Goal: Transaction & Acquisition: Book appointment/travel/reservation

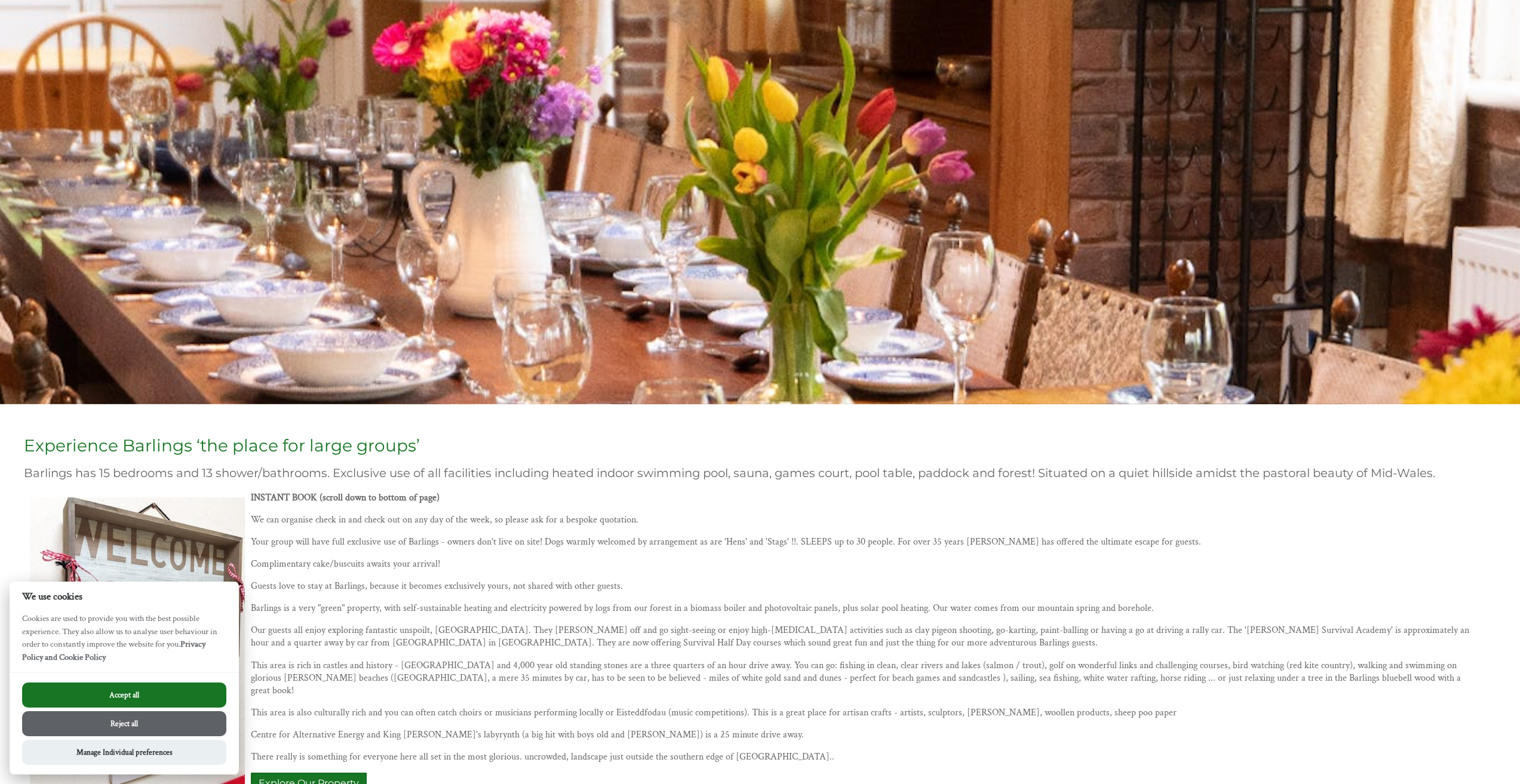
scroll to position [179, 0]
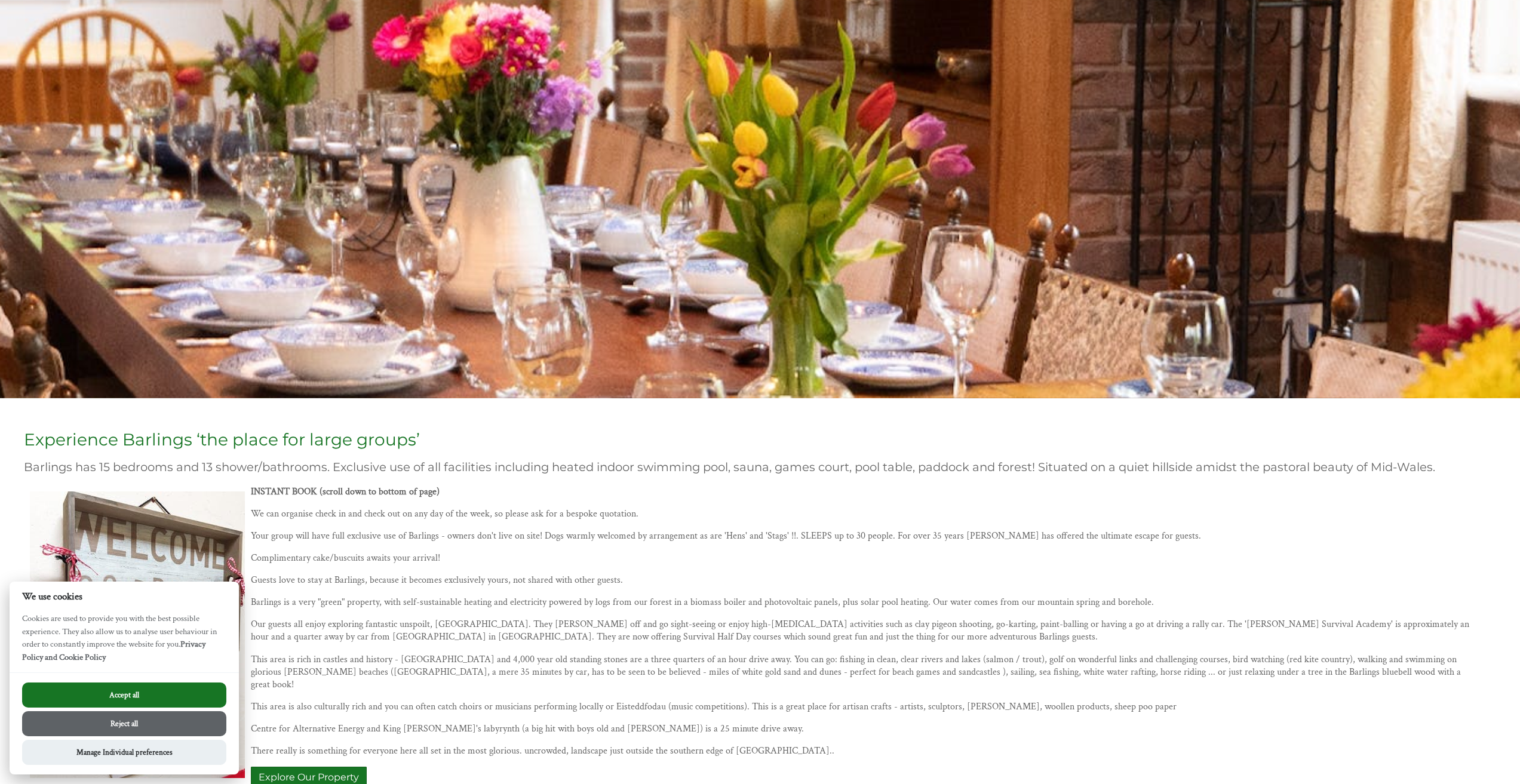
click at [128, 695] on button "Accept all" at bounding box center [124, 695] width 204 height 25
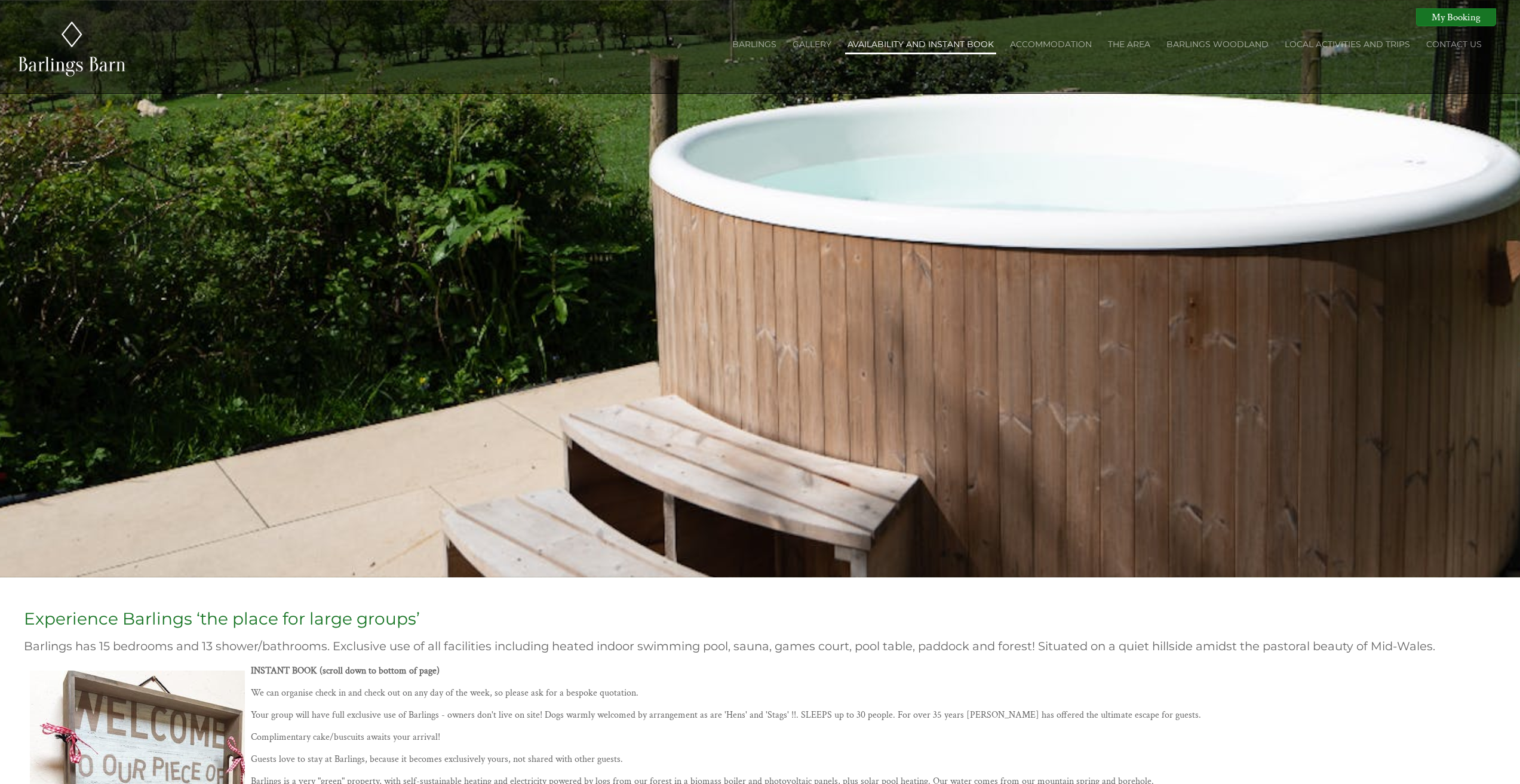
click at [964, 42] on link "Availability and Instant Book" at bounding box center [921, 45] width 147 height 11
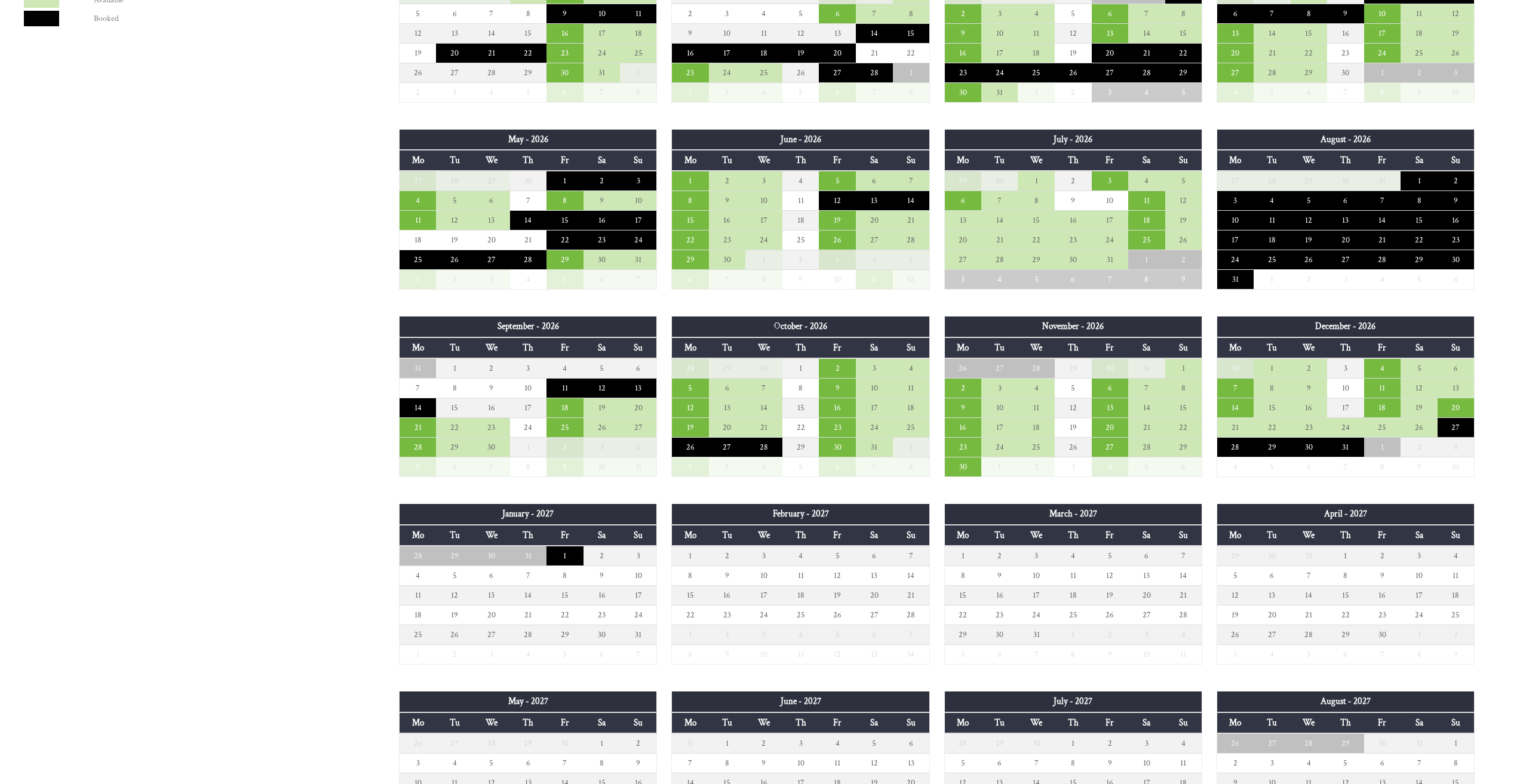
scroll to position [836, 0]
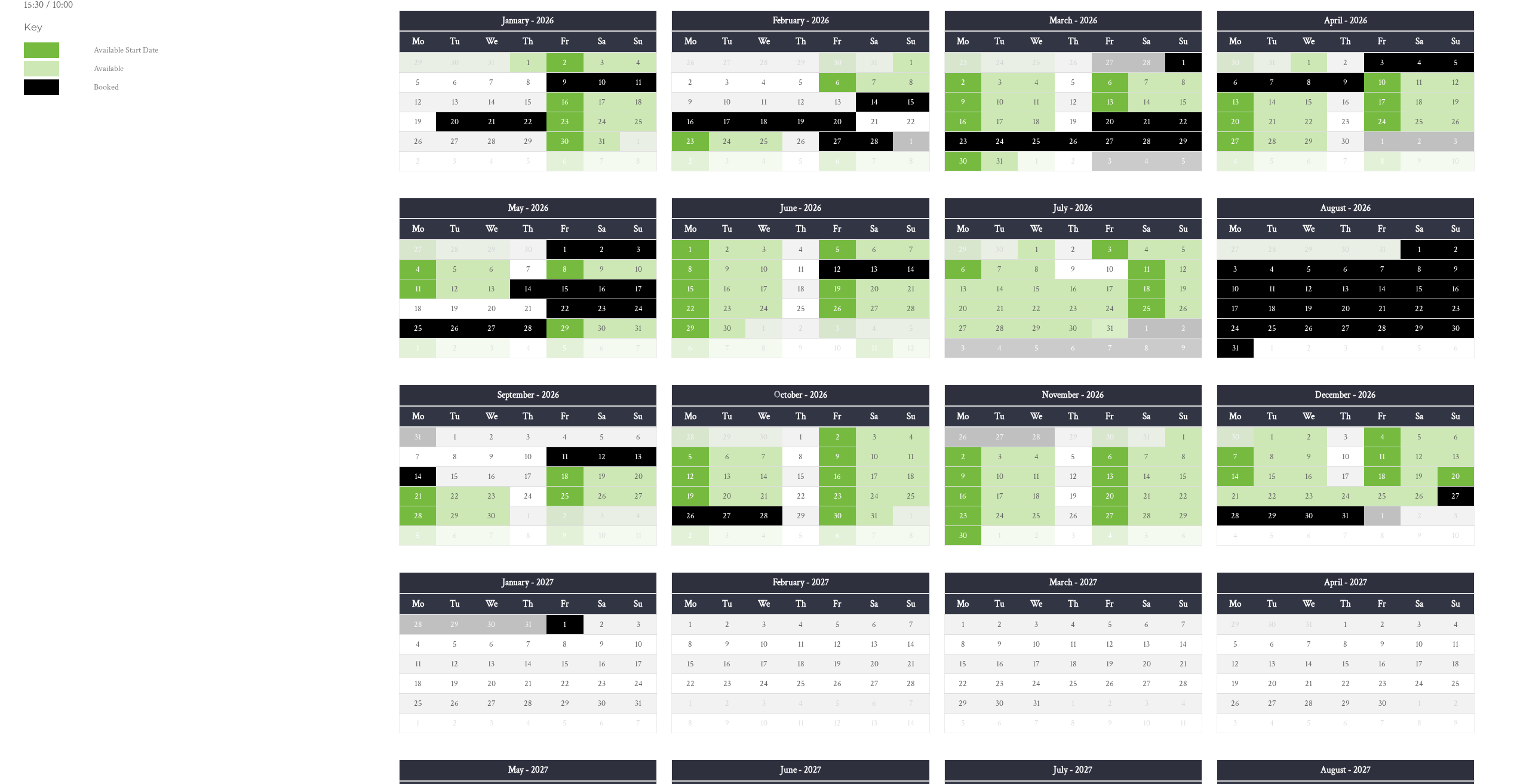
click at [1104, 326] on td "31" at bounding box center [1109, 328] width 37 height 20
click at [1121, 310] on td "24" at bounding box center [1109, 309] width 37 height 20
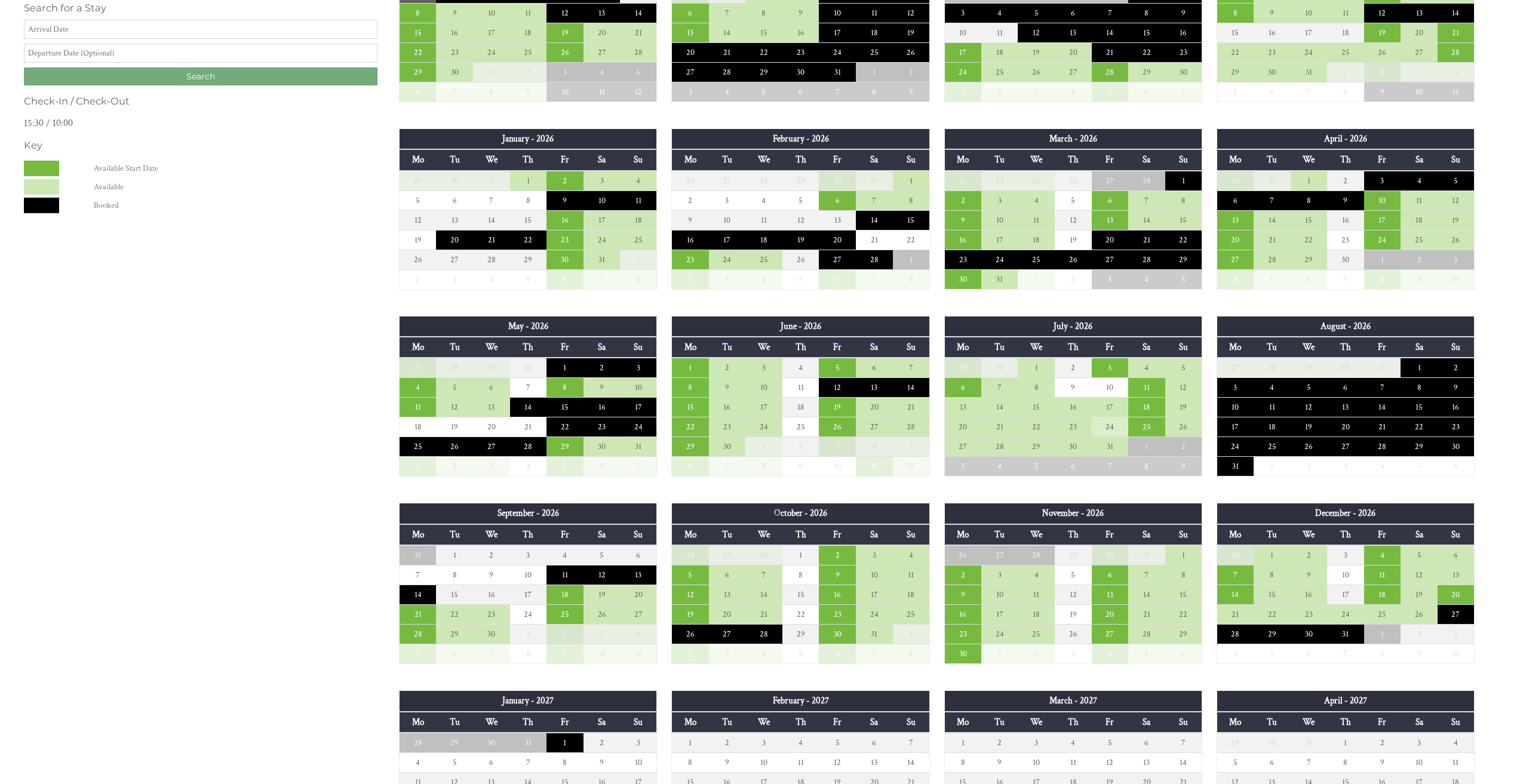
scroll to position [717, 0]
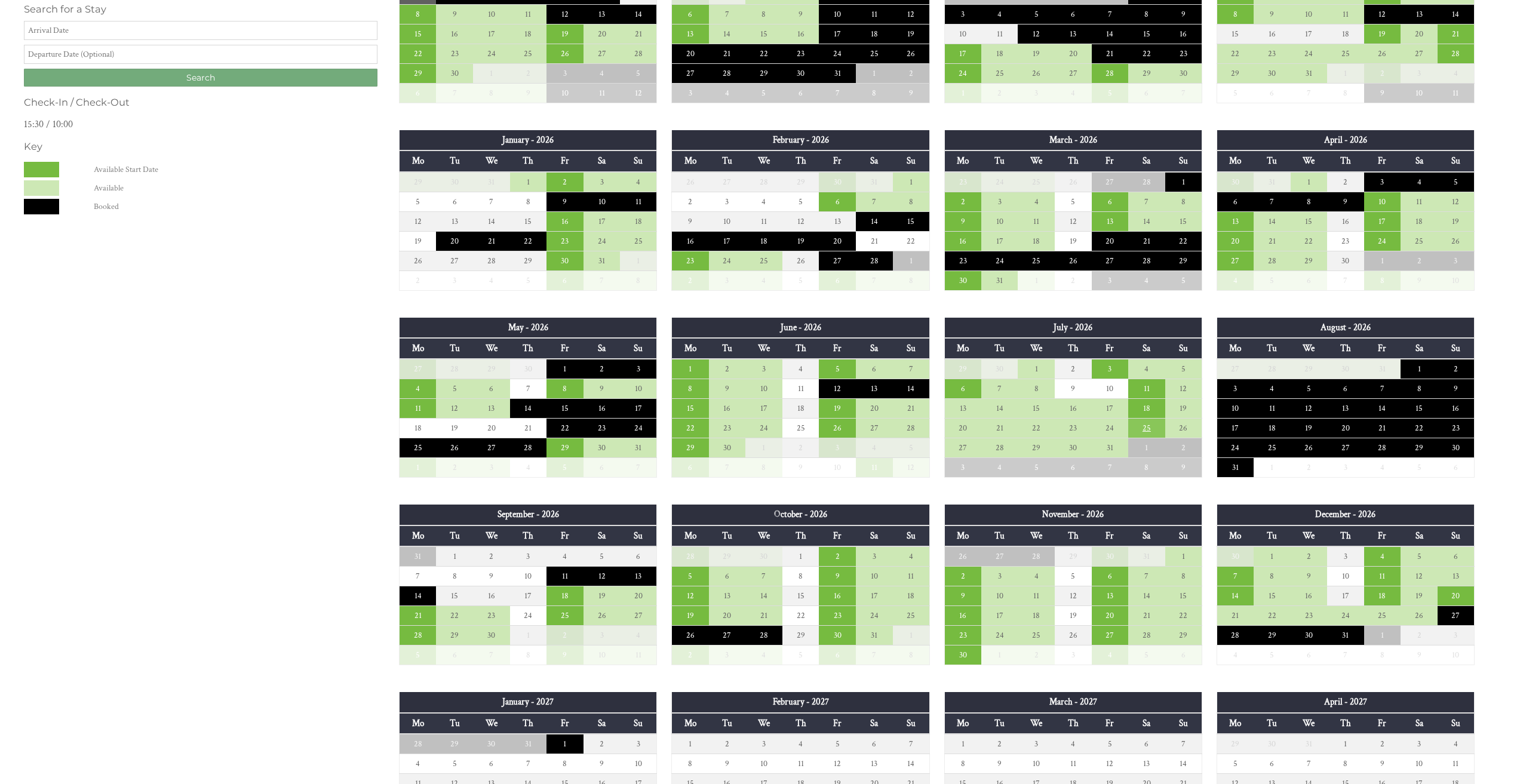
click at [1142, 432] on td "25" at bounding box center [1146, 428] width 37 height 20
click at [1189, 451] on link at bounding box center [1179, 453] width 21 height 21
click at [1113, 370] on td "3" at bounding box center [1109, 369] width 37 height 20
click at [1180, 391] on link at bounding box center [1190, 395] width 21 height 21
click at [1111, 367] on td "3" at bounding box center [1109, 369] width 37 height 20
